Goal: Use online tool/utility: Use online tool/utility

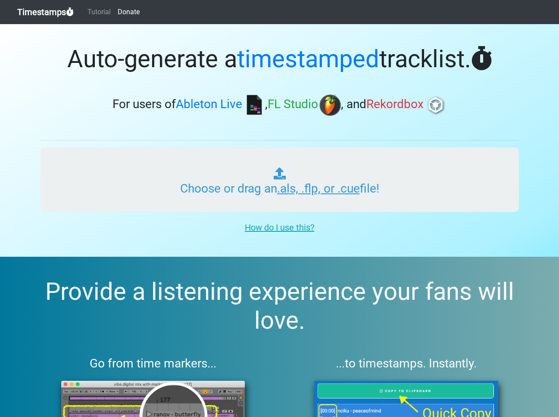
type input "C:\fakepath\PHOENIX RADIO #290.als"
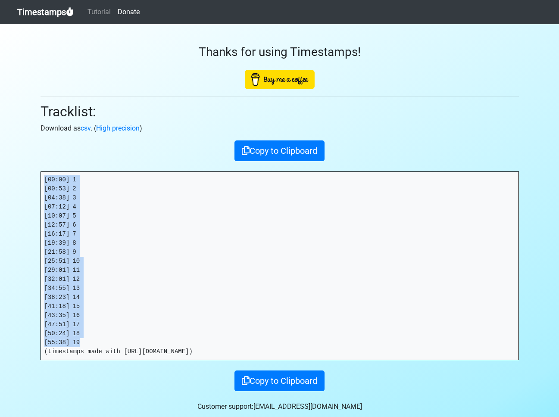
drag, startPoint x: 89, startPoint y: 343, endPoint x: 27, endPoint y: 183, distance: 171.6
click at [27, 182] on section "Thanks for using Timestamps! Tracklist: Download as csv . ( High precision ) Co…" at bounding box center [279, 226] width 559 height 405
copy pre "[00:00] 1 [00:53] 2 [04:38] 3 [07:12] 4 [10:07] 5 [12:57] 6 [16:17] 7 [19:39] 8…"
